Goal: Task Accomplishment & Management: Manage account settings

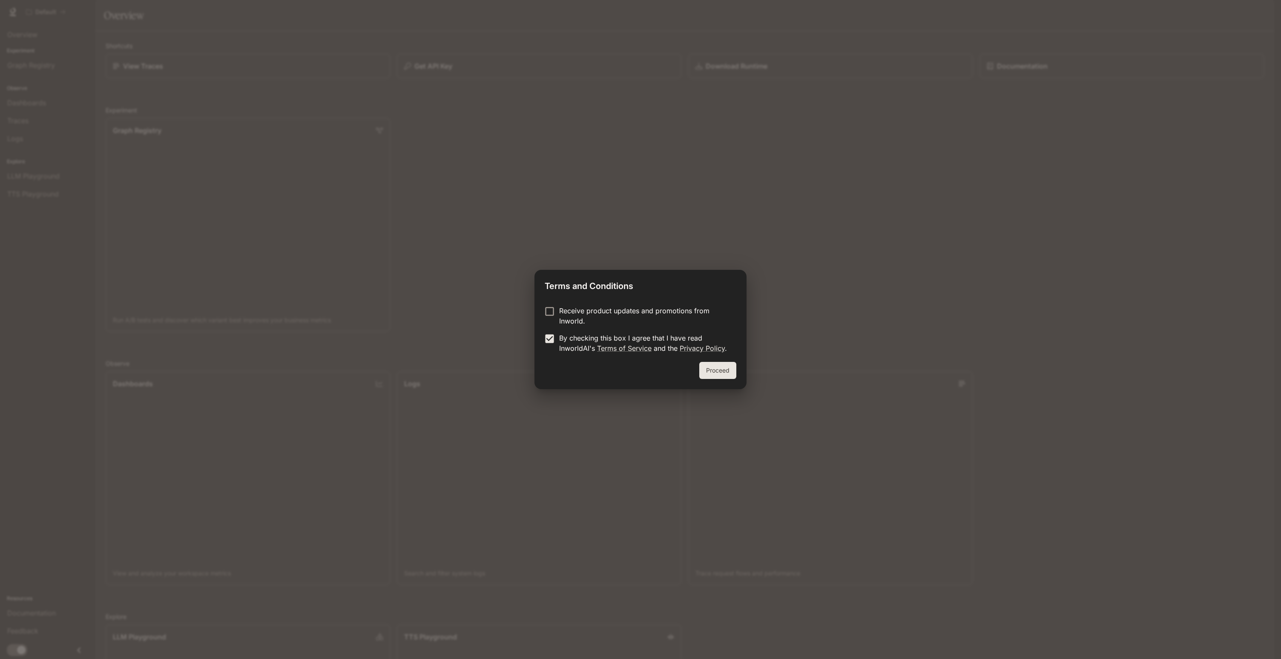
click at [723, 373] on button "Proceed" at bounding box center [717, 370] width 37 height 17
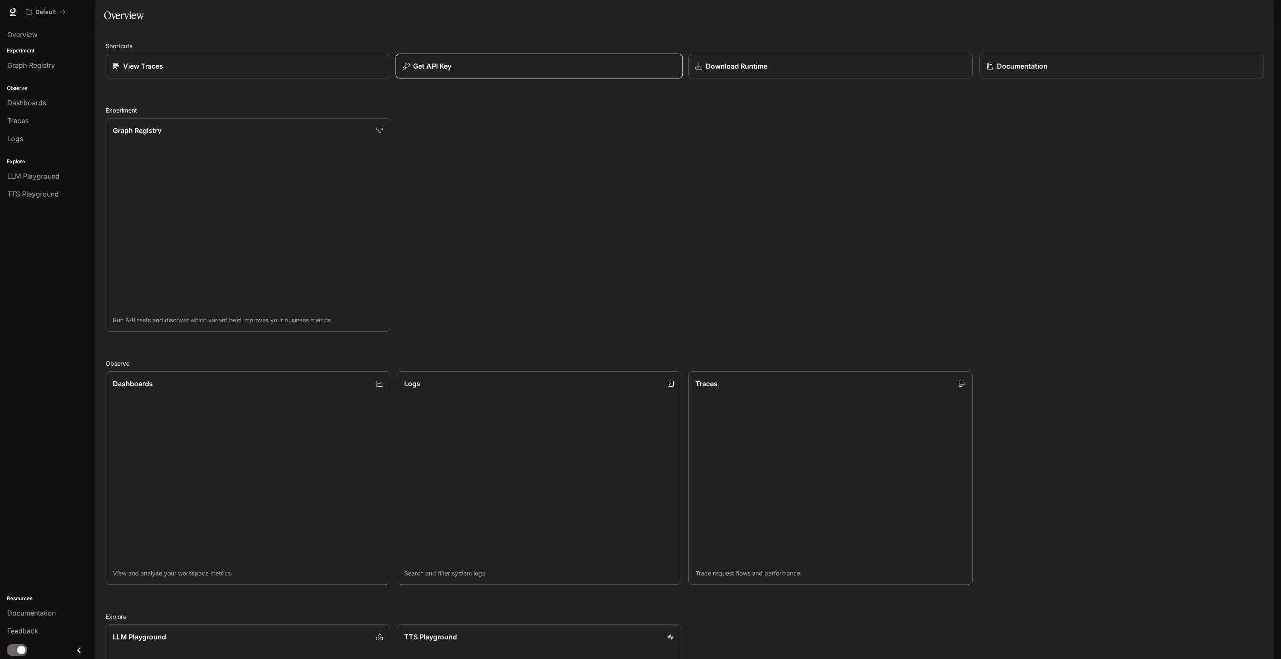
click at [443, 71] on p "Get API Key" at bounding box center [432, 66] width 38 height 10
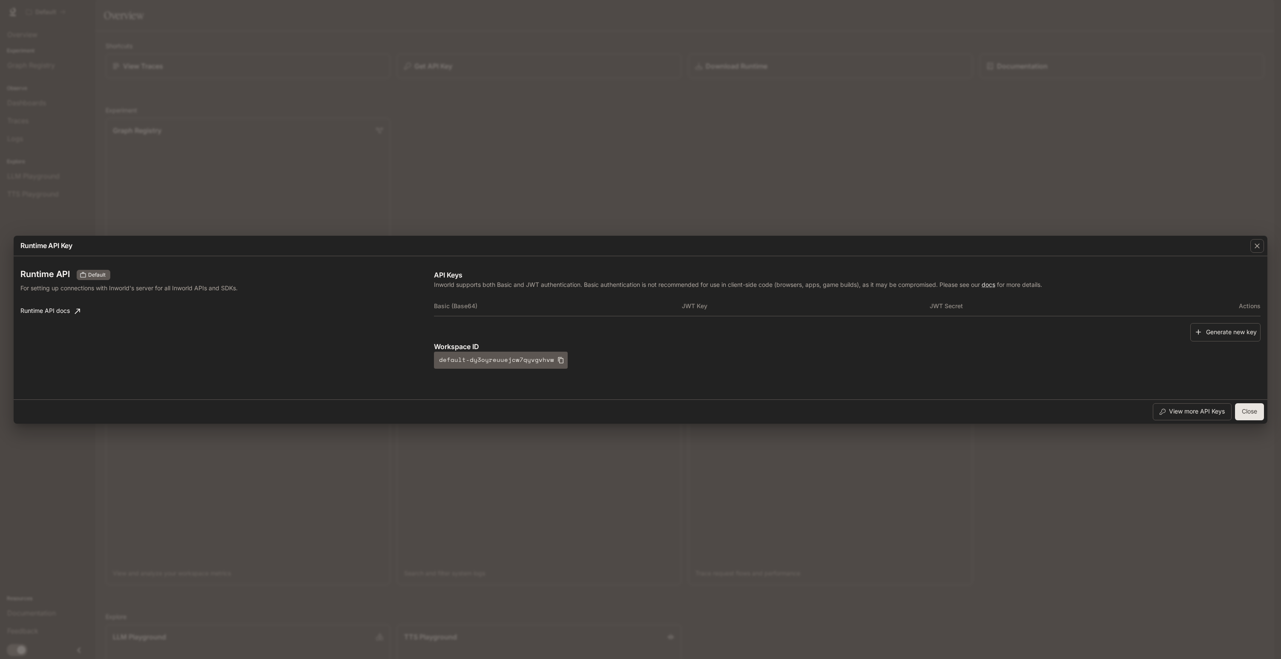
click at [465, 306] on th "Basic (Base64)" at bounding box center [558, 306] width 248 height 20
click at [854, 308] on th "JWT Key" at bounding box center [806, 306] width 248 height 20
click at [1008, 303] on th "JWT Secret" at bounding box center [1054, 306] width 248 height 20
click at [1233, 331] on button "Generate new key" at bounding box center [1226, 332] width 70 height 18
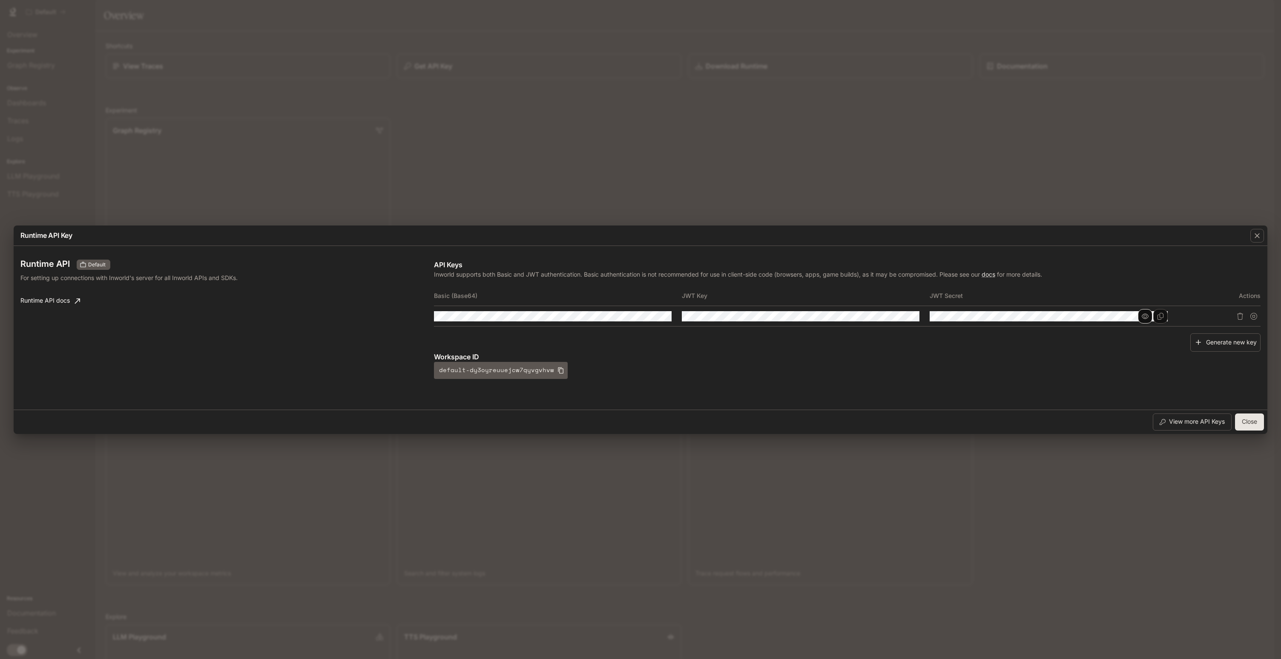
click at [1146, 313] on icon "button" at bounding box center [1145, 316] width 7 height 7
click at [899, 314] on icon "button" at bounding box center [897, 316] width 7 height 7
click at [1018, 322] on td at bounding box center [1054, 316] width 248 height 20
click at [1160, 315] on icon "Copy Secret" at bounding box center [1160, 316] width 7 height 7
click at [915, 317] on icon "Copy Key" at bounding box center [912, 316] width 7 height 7
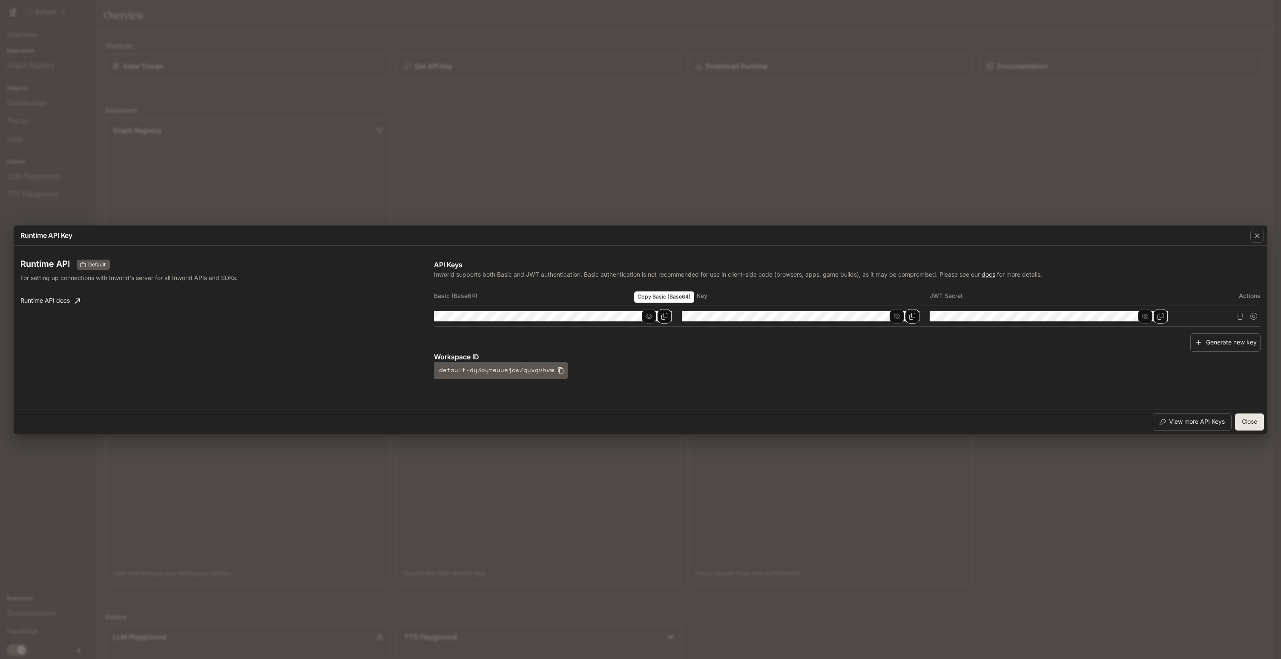
click at [667, 317] on icon "Copy Basic (Base64)" at bounding box center [665, 316] width 6 height 7
click at [647, 317] on icon "button" at bounding box center [649, 315] width 7 height 5
click at [0, 0] on icon "Copy Basic (Base64)" at bounding box center [0, 0] width 0 height 0
click at [558, 369] on icon "button" at bounding box center [561, 370] width 7 height 7
click at [1253, 420] on button "Close" at bounding box center [1249, 421] width 29 height 17
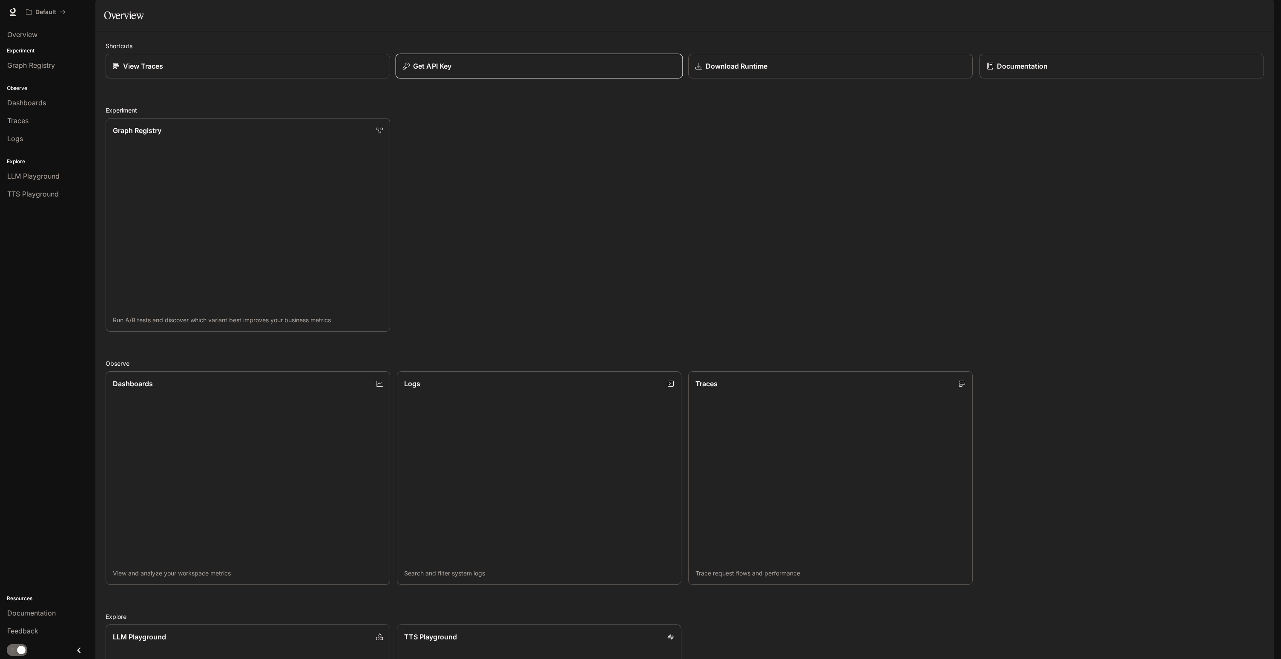
click at [536, 79] on button "Get API Key" at bounding box center [540, 66] width 288 height 25
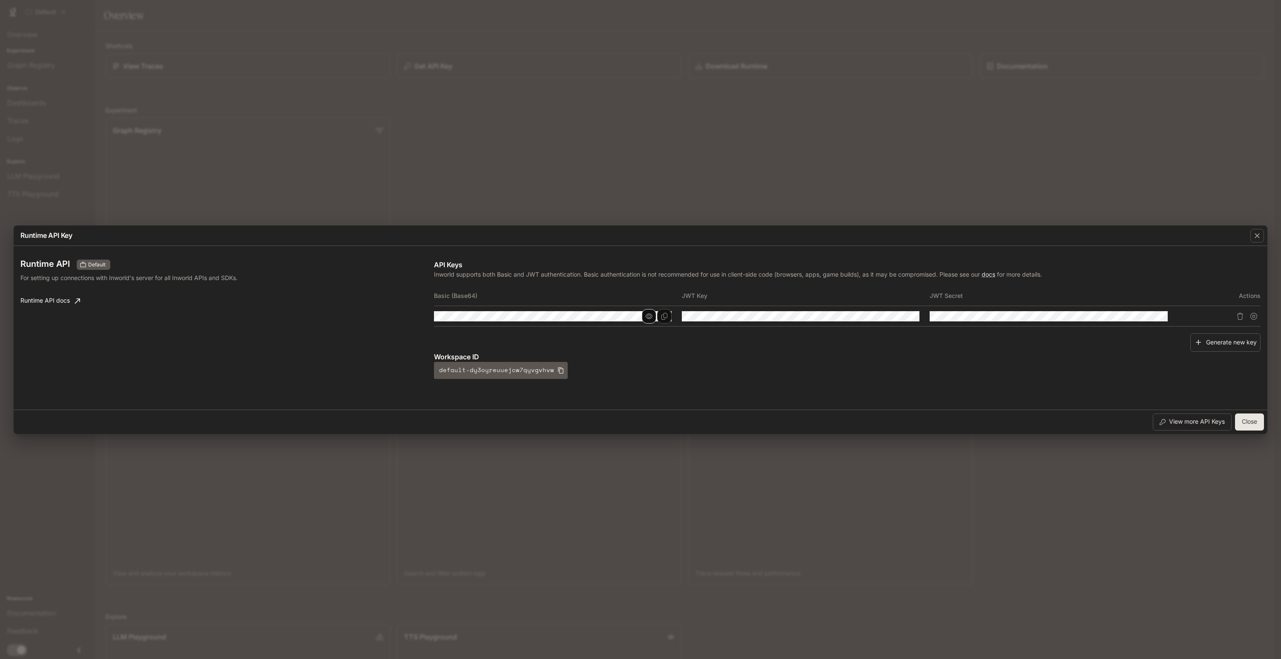
click at [648, 314] on icon "button" at bounding box center [649, 316] width 7 height 7
click at [663, 314] on icon "Copy Basic (Base64)" at bounding box center [665, 316] width 6 height 7
click at [1259, 421] on button "Close" at bounding box center [1249, 421] width 29 height 17
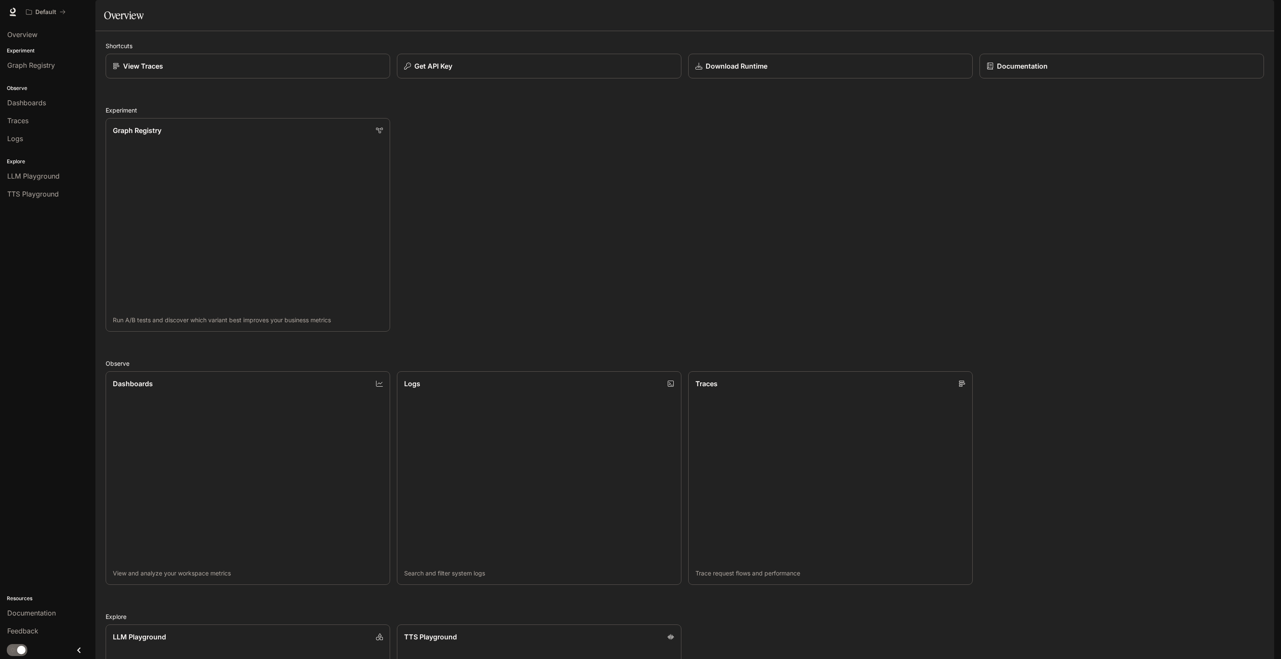
click at [32, 206] on div "Overview Experiment Graph Registry Observe Dashboards Traces Logs Explore LLM P…" at bounding box center [47, 341] width 95 height 635
click at [32, 194] on span "TTS Playground" at bounding box center [33, 194] width 52 height 10
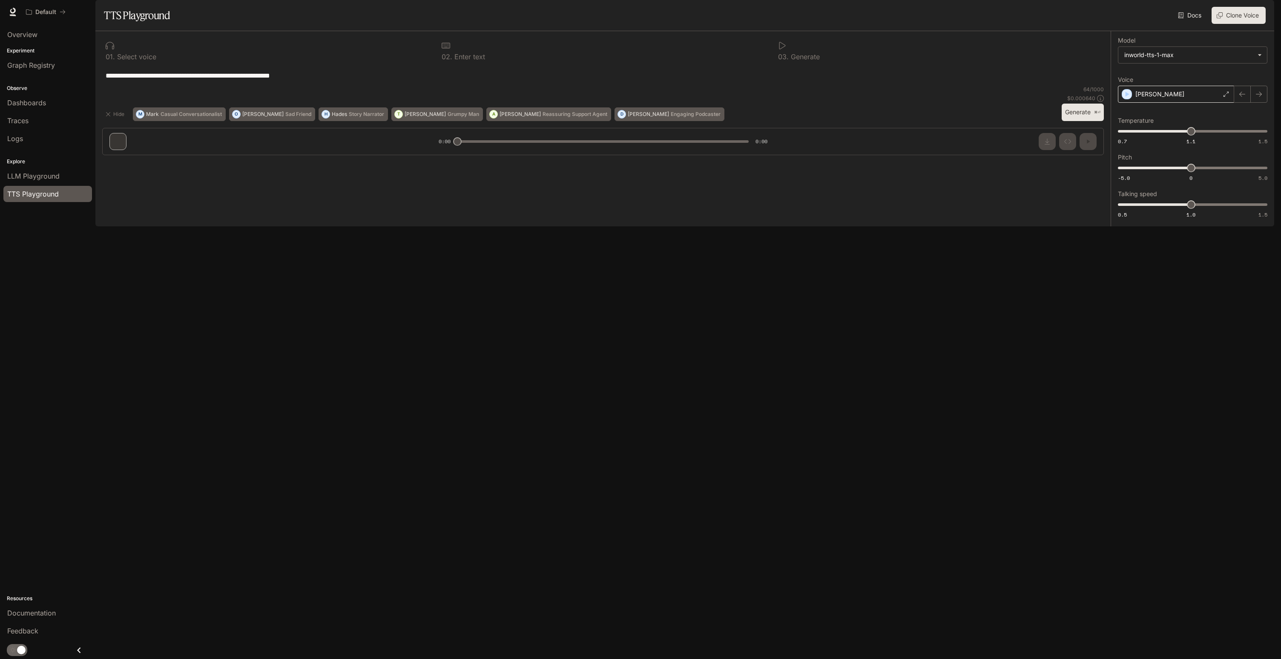
click at [1225, 103] on div "Dennis" at bounding box center [1176, 94] width 116 height 17
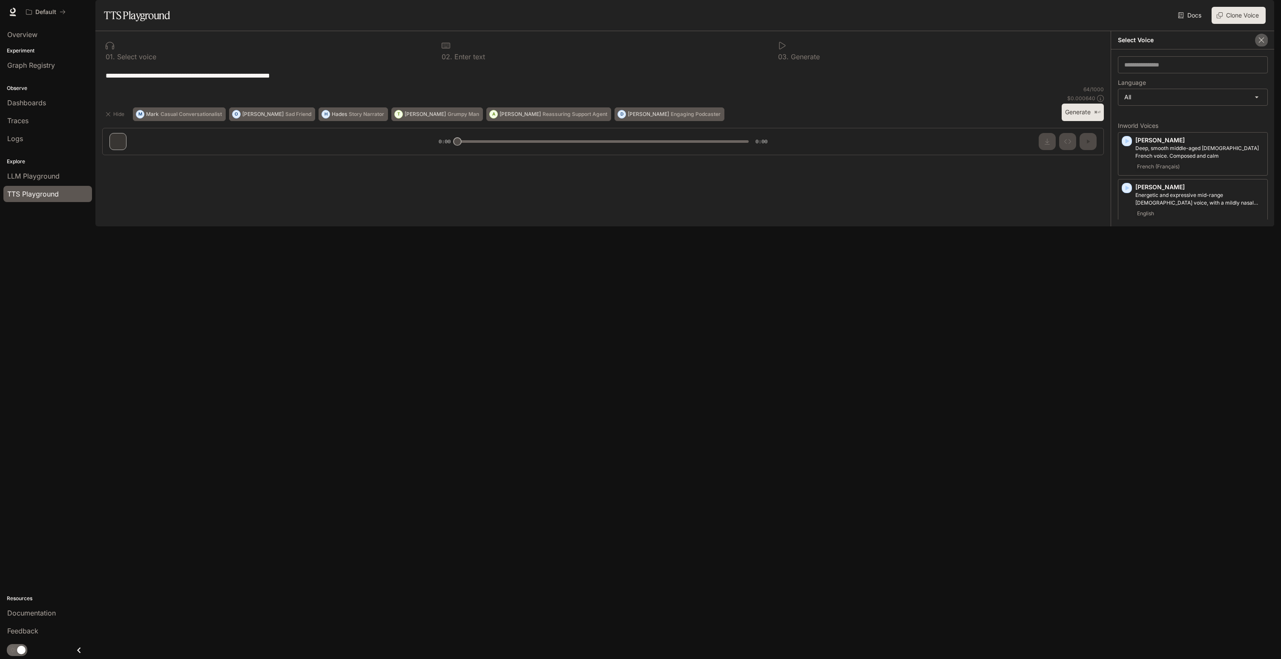
click at [1266, 44] on icon "button" at bounding box center [1262, 40] width 9 height 9
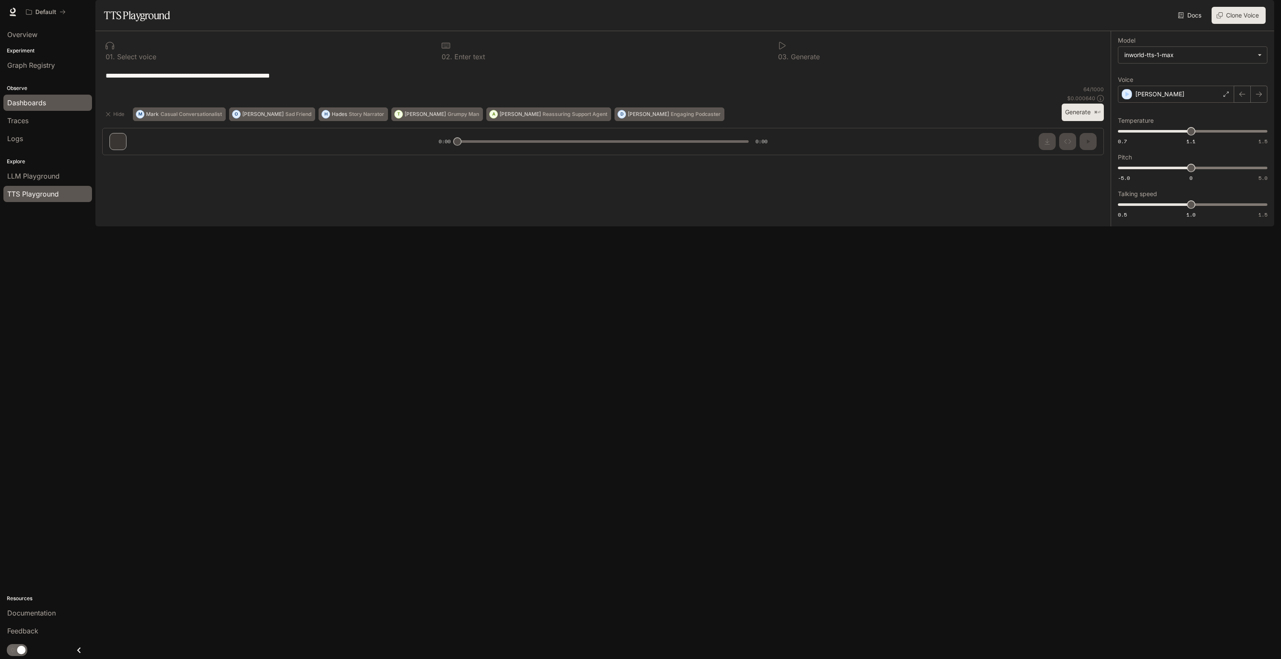
click at [32, 103] on span "Dashboards" at bounding box center [26, 103] width 39 height 10
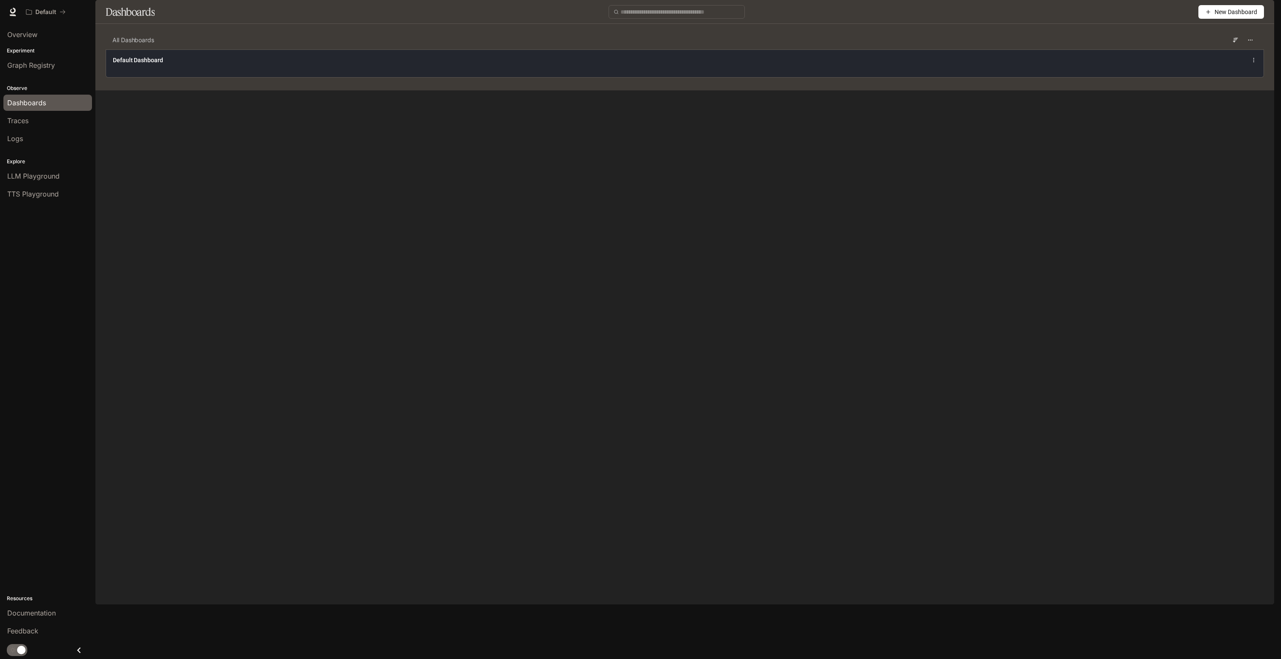
click at [156, 75] on div "Default Dashboard" at bounding box center [685, 63] width 1158 height 28
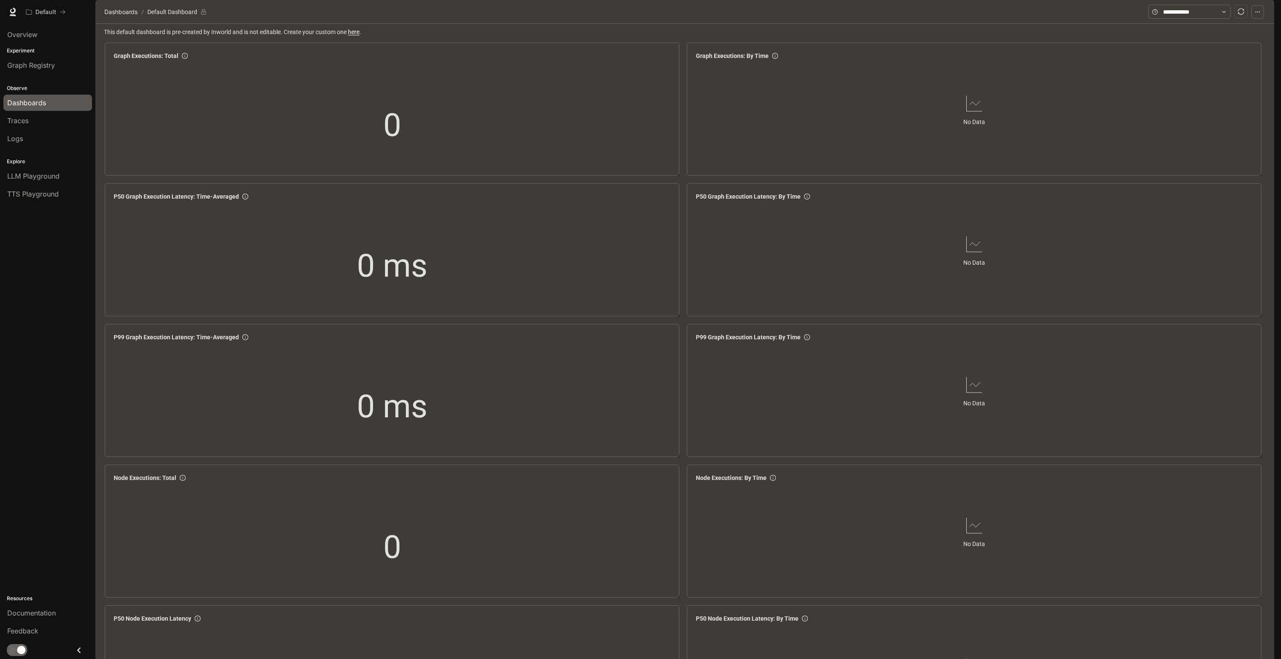
scroll to position [729, 0]
click at [44, 119] on div "Traces" at bounding box center [47, 120] width 81 height 10
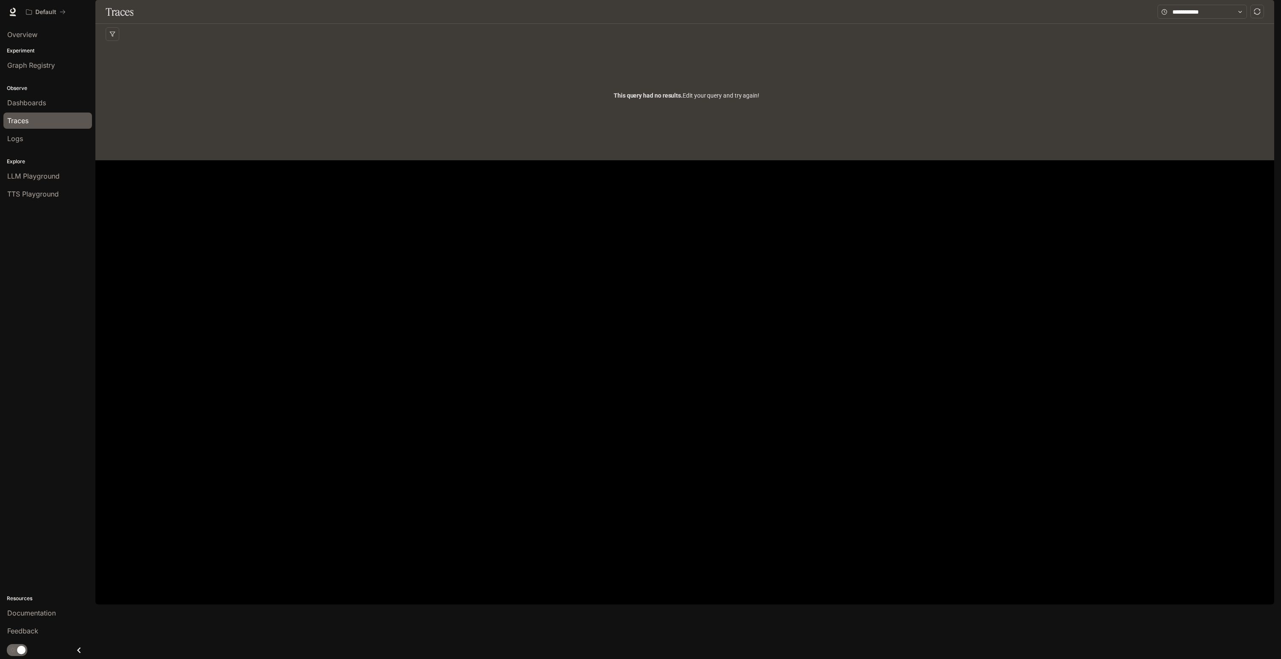
click at [1268, 13] on img "button" at bounding box center [1263, 12] width 12 height 12
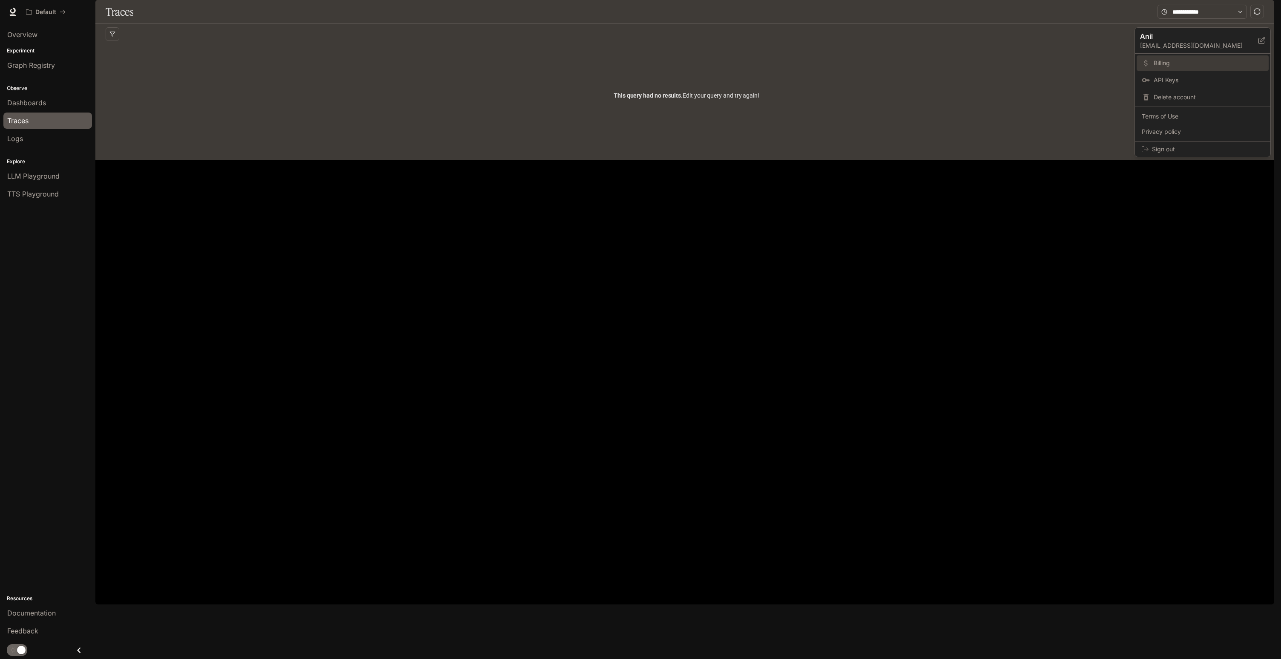
click at [1178, 60] on span "Billing" at bounding box center [1209, 63] width 110 height 9
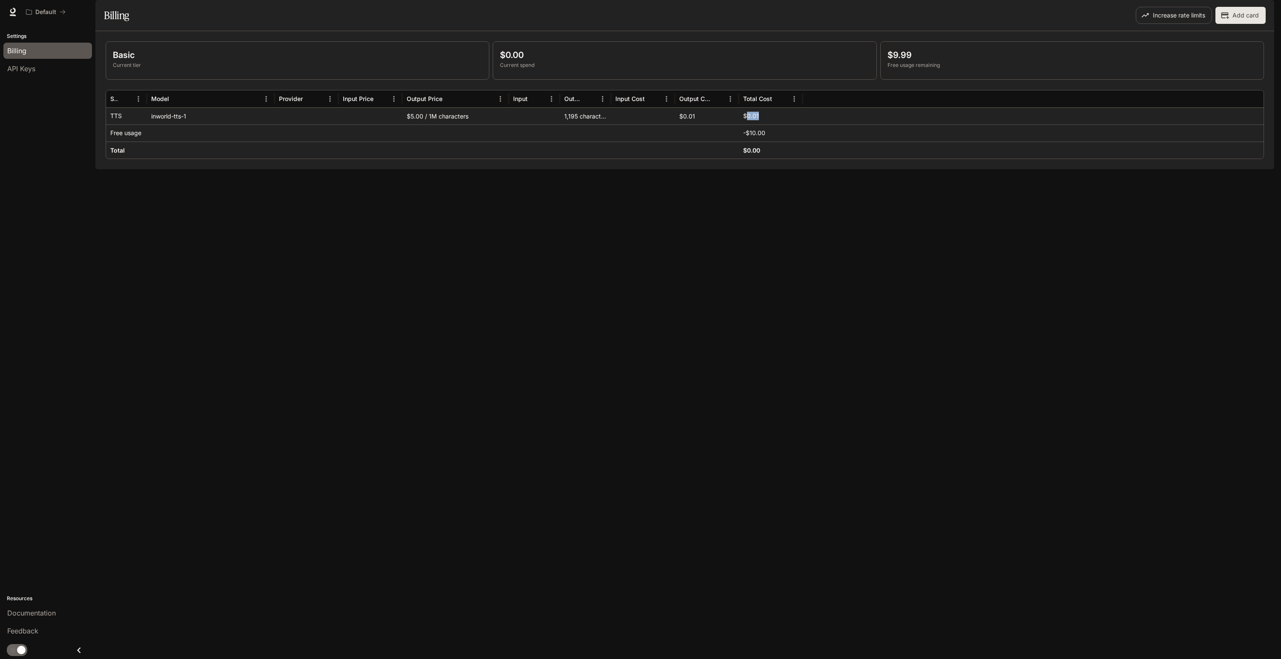
drag, startPoint x: 745, startPoint y: 137, endPoint x: 825, endPoint y: 140, distance: 79.7
click at [825, 124] on div "TTS inworld-tts-1 $5.00 / 1M characters 1,195 characters $0.01 $0.01" at bounding box center [685, 115] width 1158 height 17
click at [722, 169] on div "Basic Current tier $0.00 Current spend $9.99 Free usage remaining Service Model…" at bounding box center [684, 100] width 1179 height 138
click at [593, 124] on div "1,195 characters" at bounding box center [585, 115] width 51 height 17
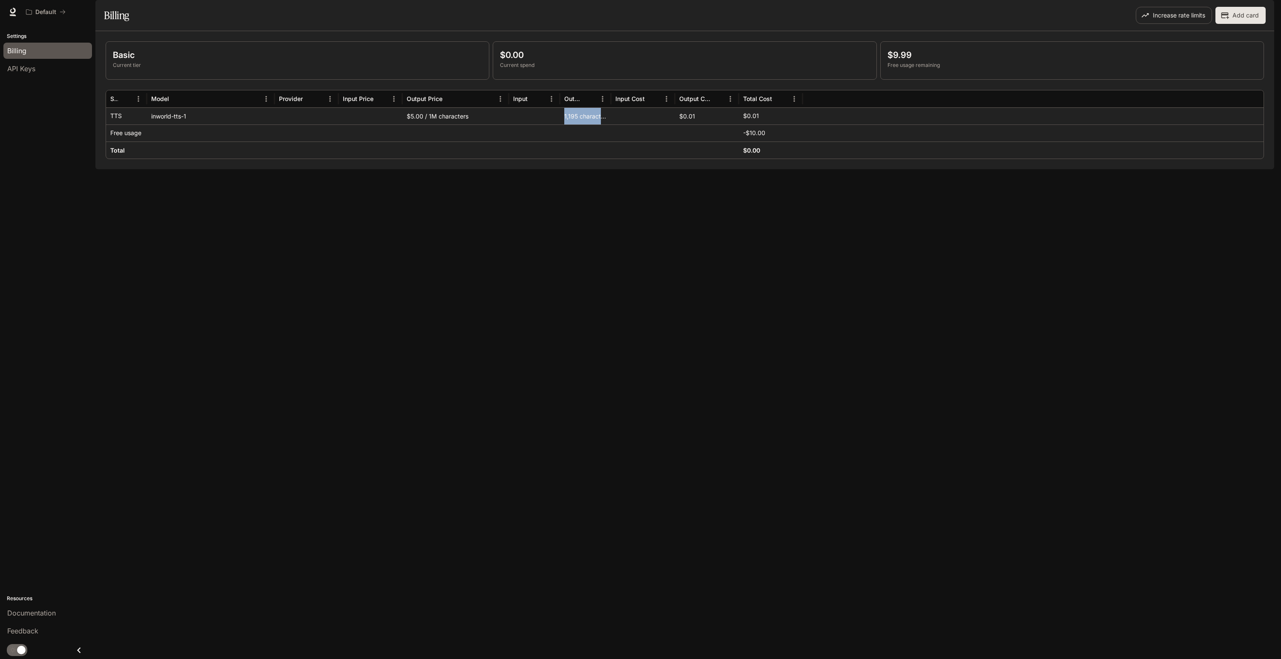
click at [593, 124] on div "1,195 characters" at bounding box center [585, 115] width 51 height 17
click at [563, 169] on div "Basic Current tier $0.00 Current spend $9.99 Free usage remaining Service Model…" at bounding box center [684, 100] width 1179 height 138
